Goal: Transaction & Acquisition: Purchase product/service

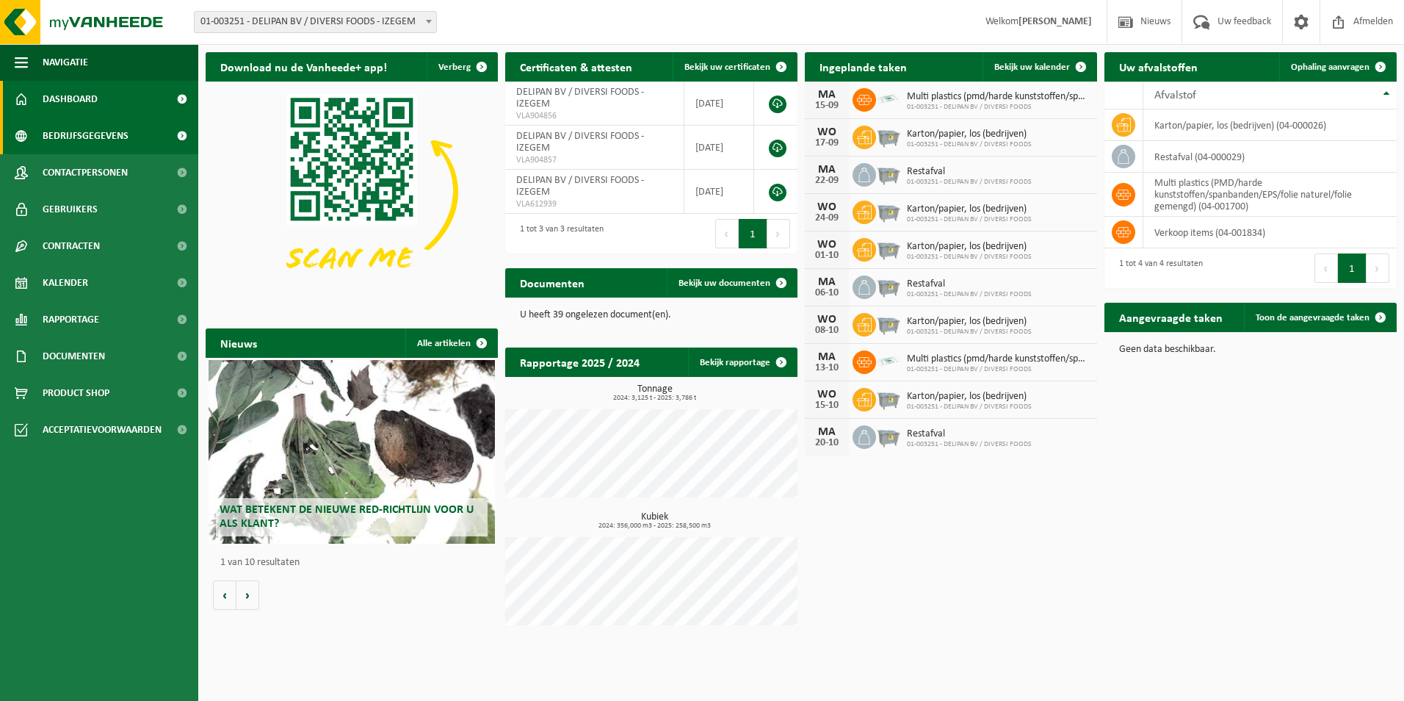
click at [57, 135] on span "Bedrijfsgegevens" at bounding box center [86, 136] width 86 height 37
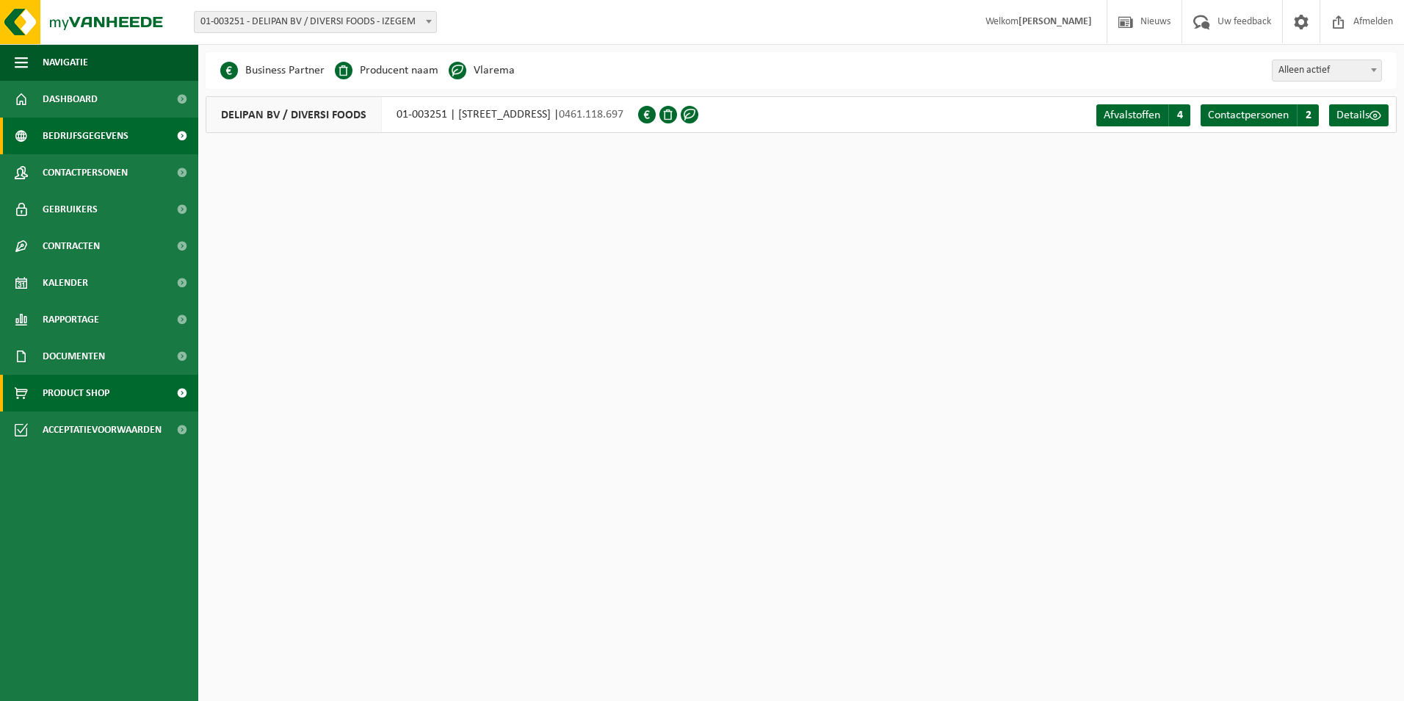
click at [76, 392] on span "Product Shop" at bounding box center [76, 393] width 67 height 37
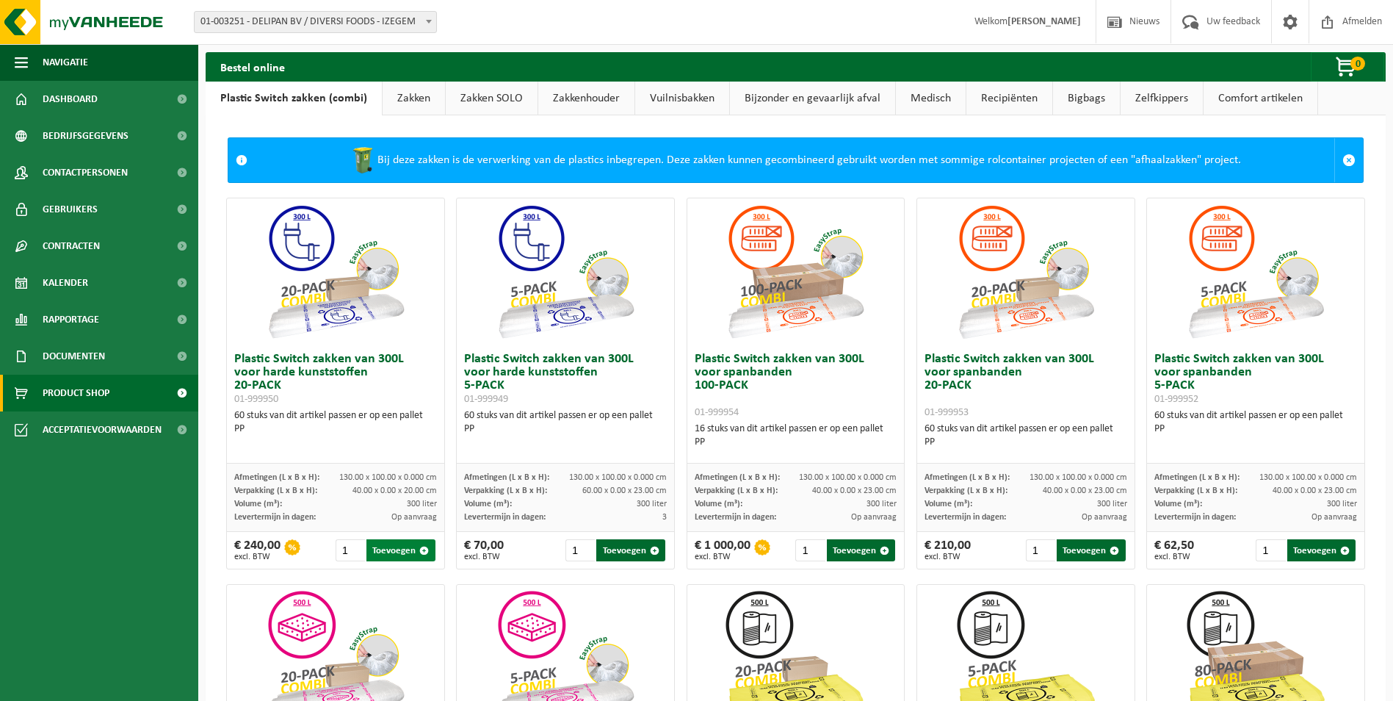
click at [422, 551] on span "button" at bounding box center [424, 551] width 10 height 10
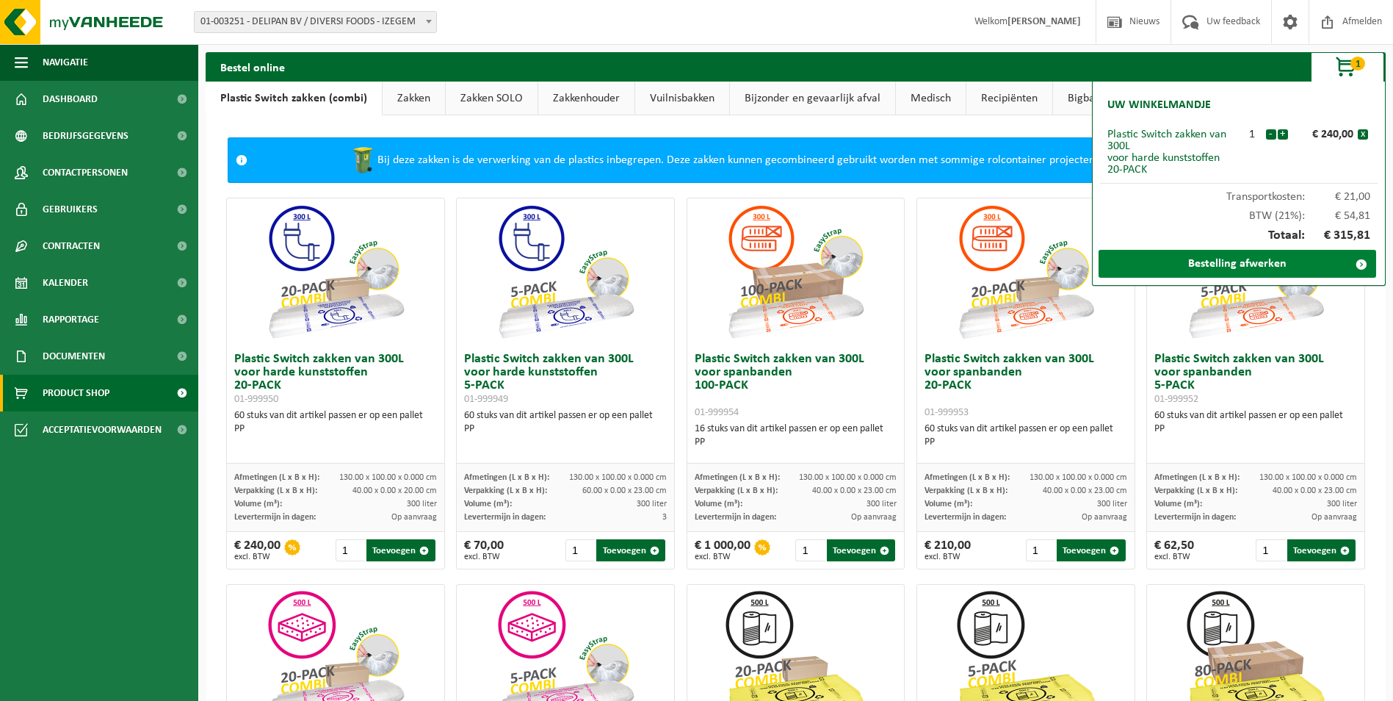
click at [1257, 259] on link "Bestelling afwerken" at bounding box center [1238, 264] width 278 height 28
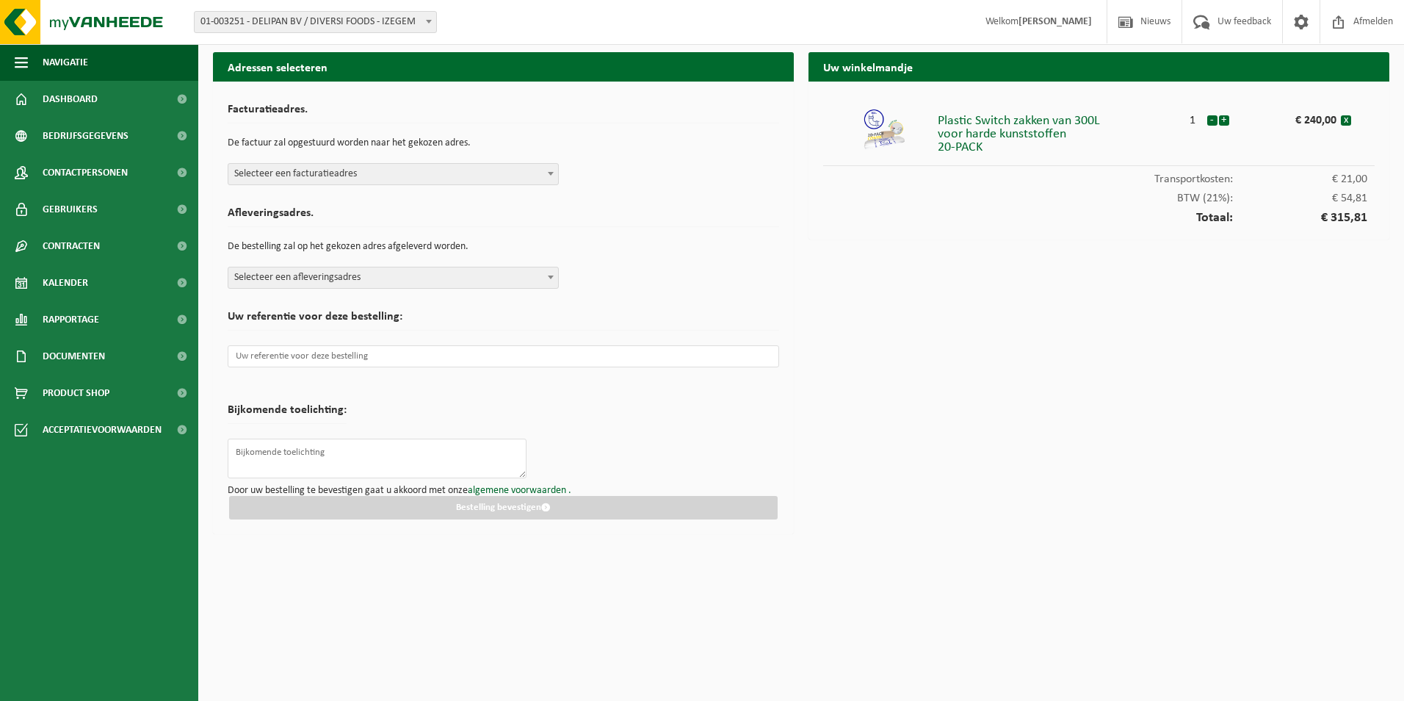
click at [546, 177] on span at bounding box center [551, 173] width 15 height 19
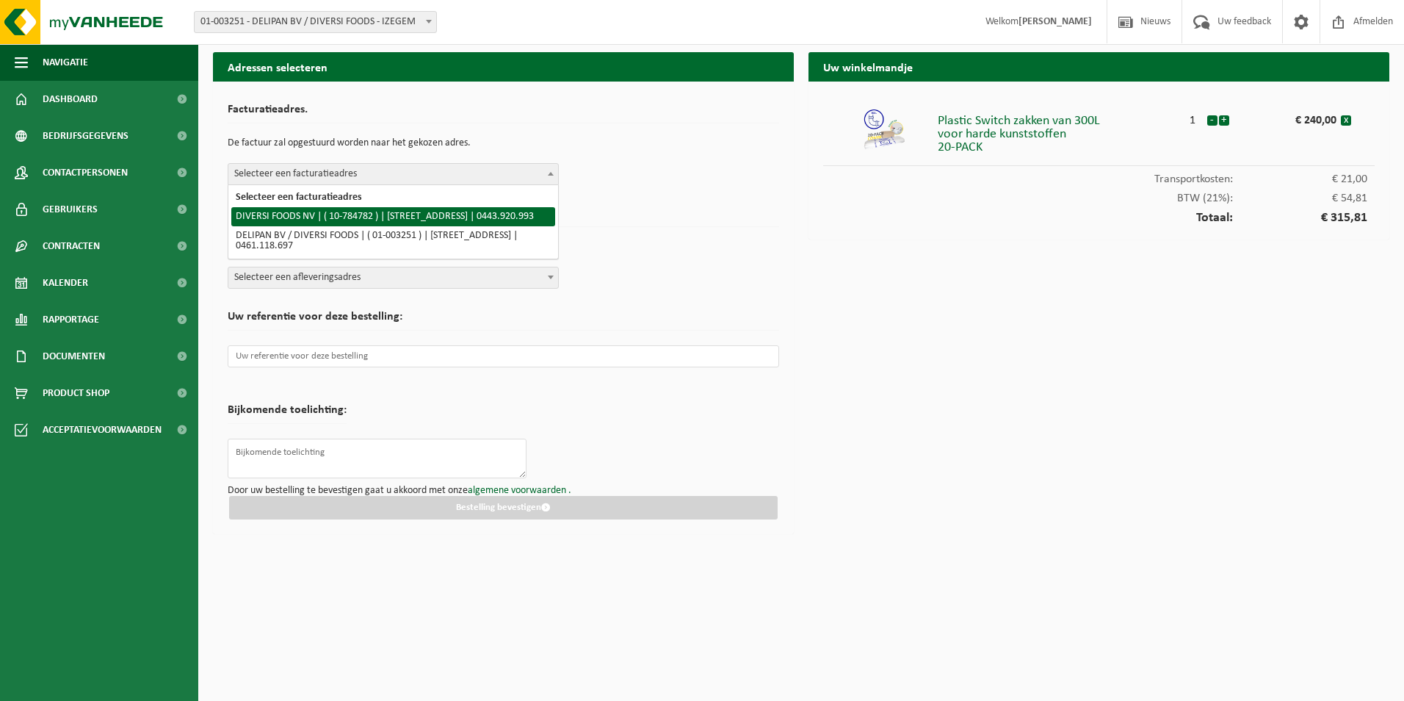
select select "29004"
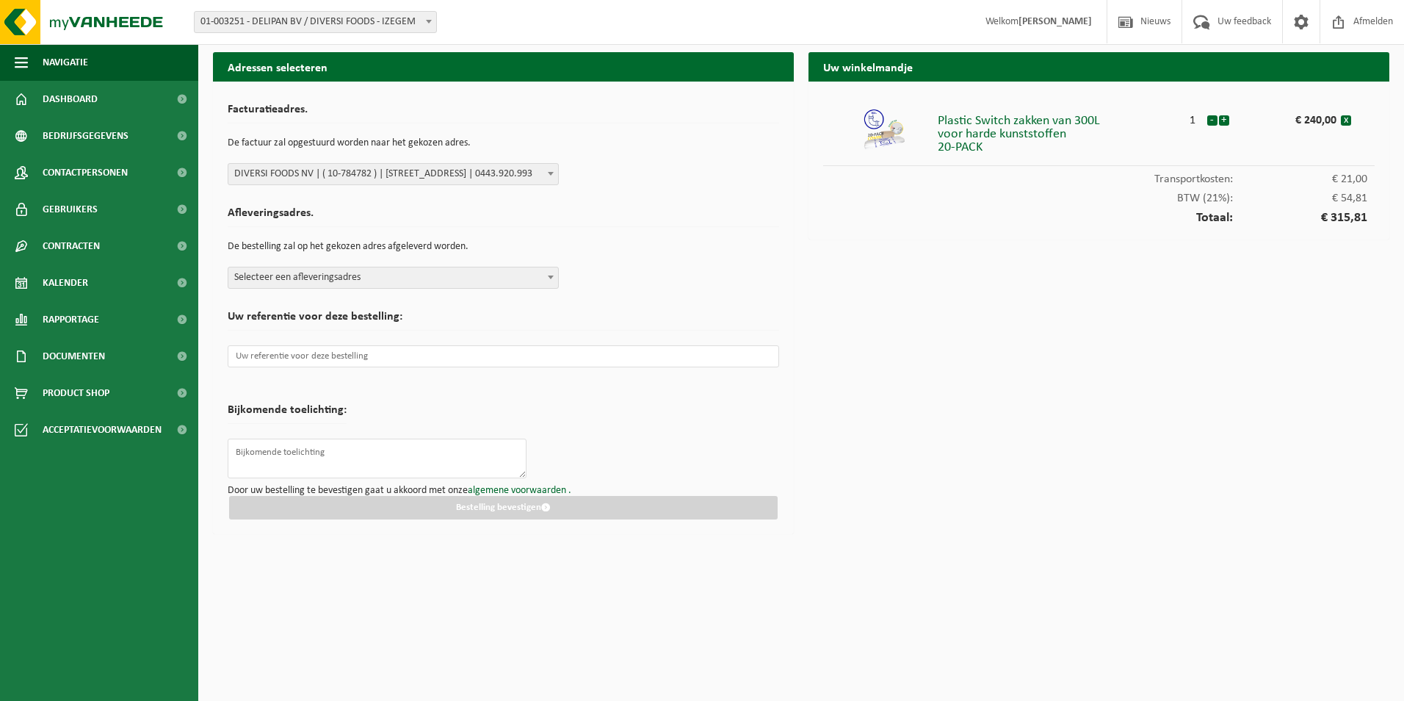
click at [544, 276] on span at bounding box center [551, 276] width 15 height 19
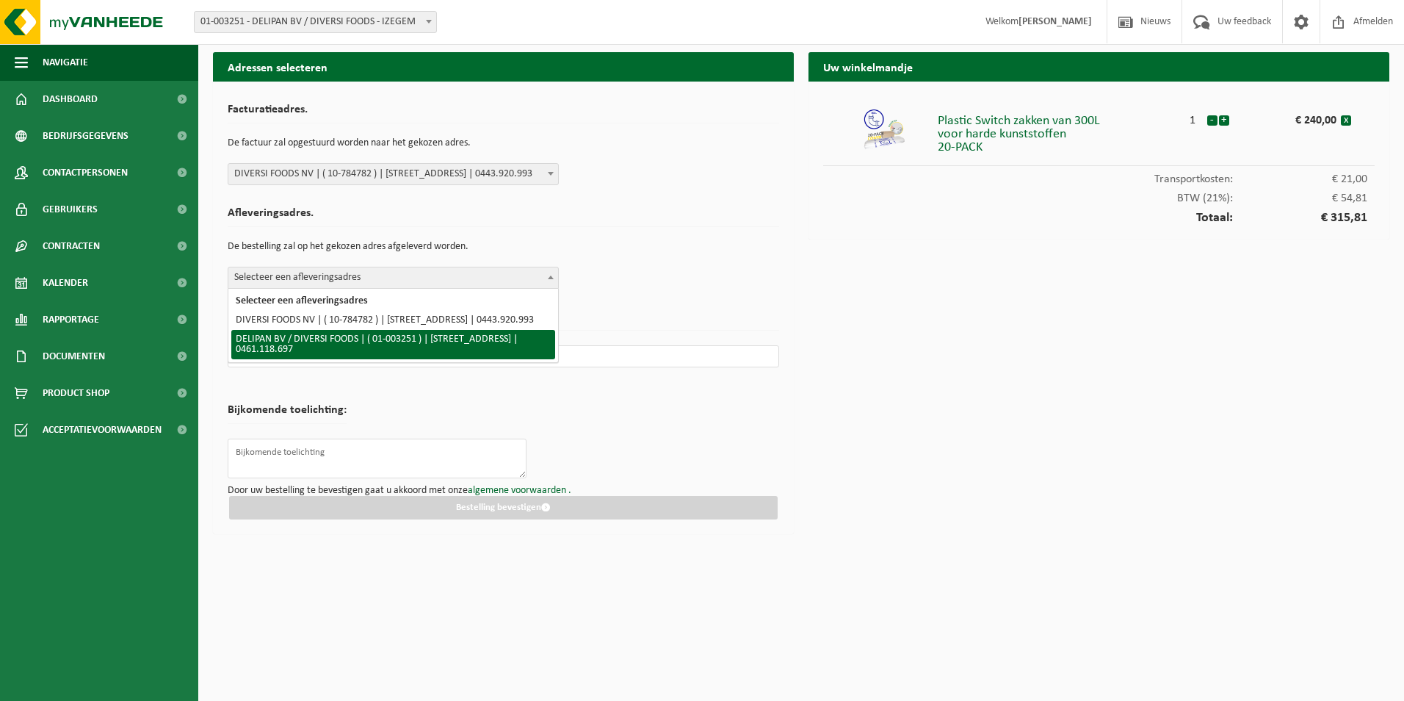
select select "20936"
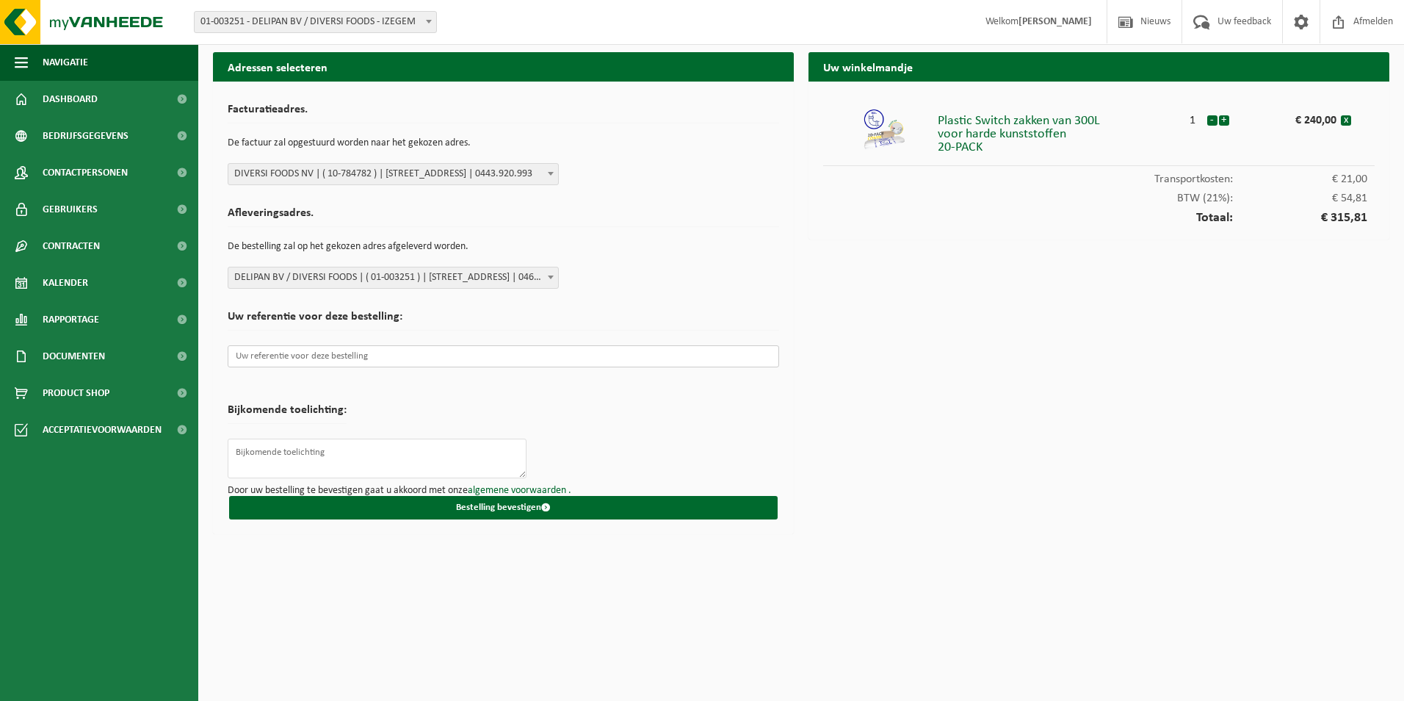
click at [271, 361] on input "text" at bounding box center [504, 356] width 552 height 22
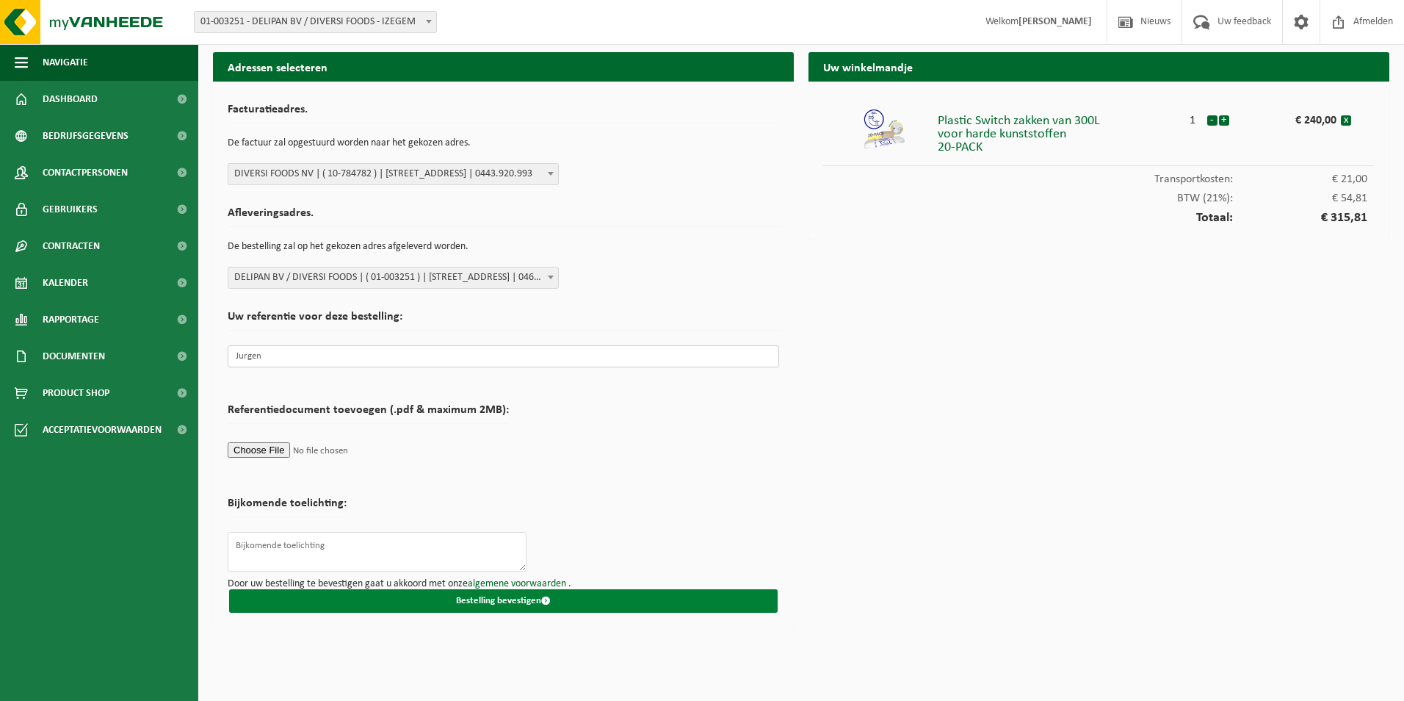
type input "Jurgen"
click at [485, 602] on button "Bestelling bevestigen" at bounding box center [503, 601] width 549 height 24
